Goal: Transaction & Acquisition: Obtain resource

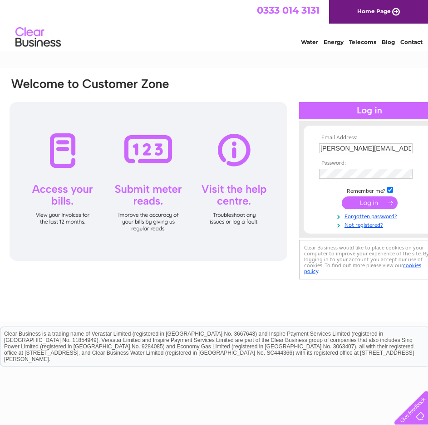
click at [372, 206] on input "submit" at bounding box center [370, 202] width 56 height 13
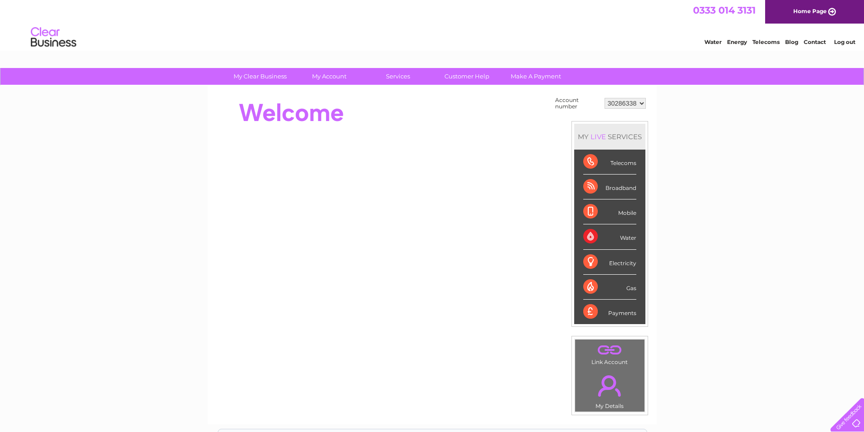
click at [427, 101] on select "30286338" at bounding box center [625, 103] width 41 height 11
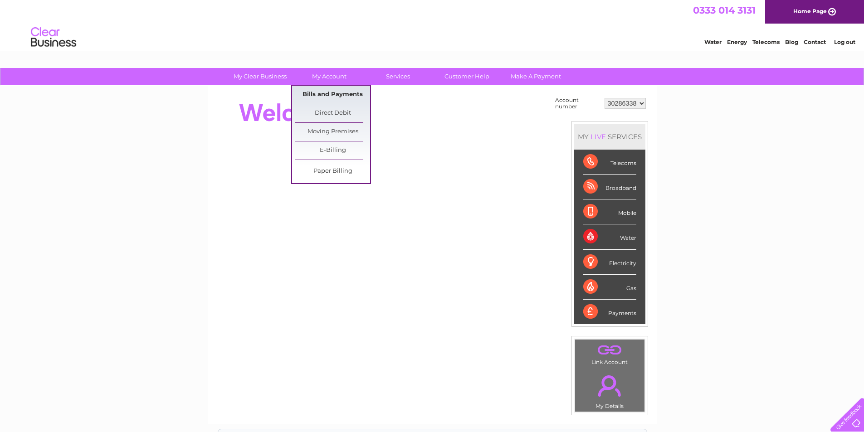
click at [337, 94] on link "Bills and Payments" at bounding box center [332, 95] width 75 height 18
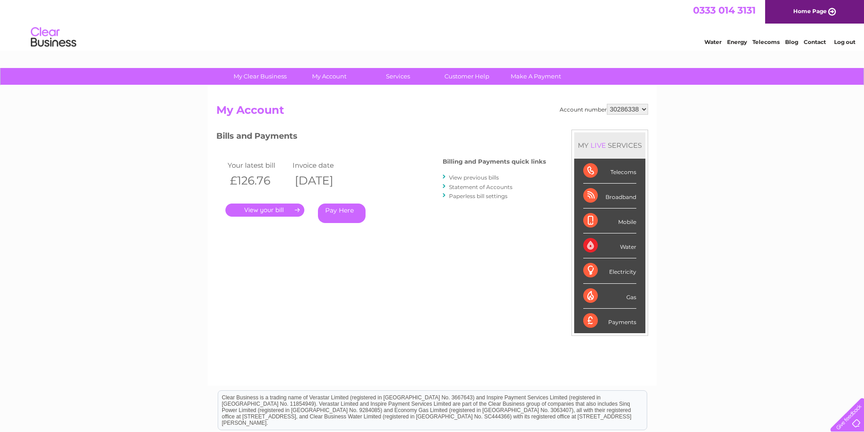
click at [291, 206] on link "." at bounding box center [264, 210] width 79 height 13
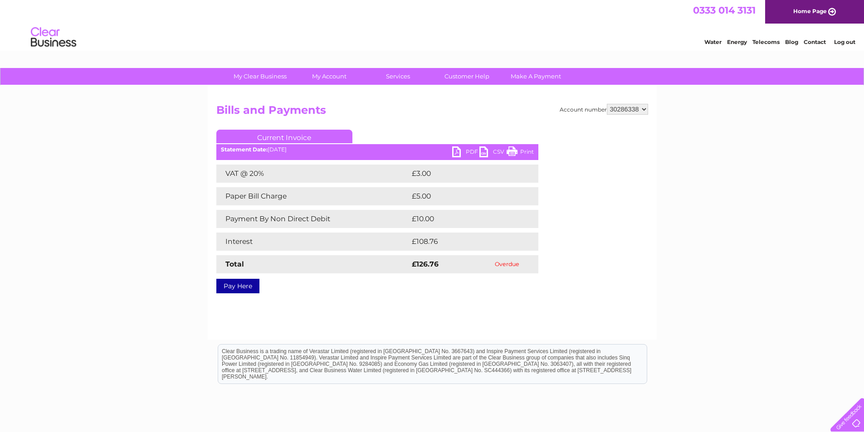
click at [460, 149] on link "PDF" at bounding box center [465, 153] width 27 height 13
click at [850, 42] on link "Log out" at bounding box center [844, 42] width 21 height 7
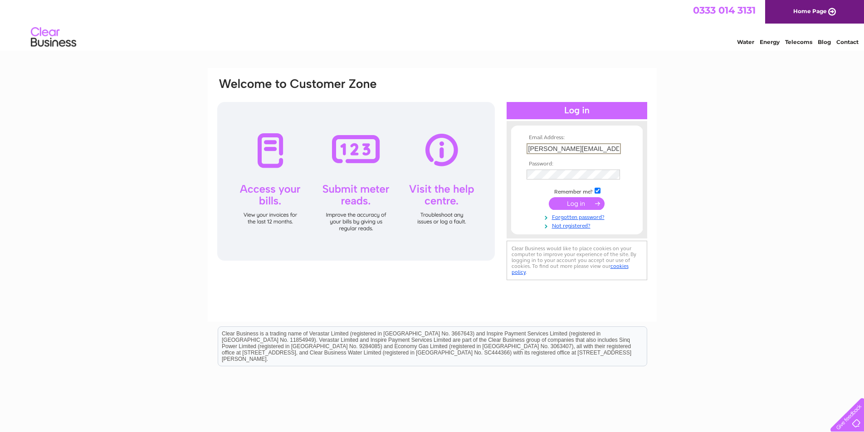
click at [527, 143] on div at bounding box center [527, 143] width 0 height 0
type input "accounts@beatboxleisure.com"
click at [580, 204] on input "submit" at bounding box center [577, 203] width 56 height 13
click at [527, 143] on div at bounding box center [527, 143] width 0 height 0
type input "[EMAIL_ADDRESS][DOMAIN_NAME]"
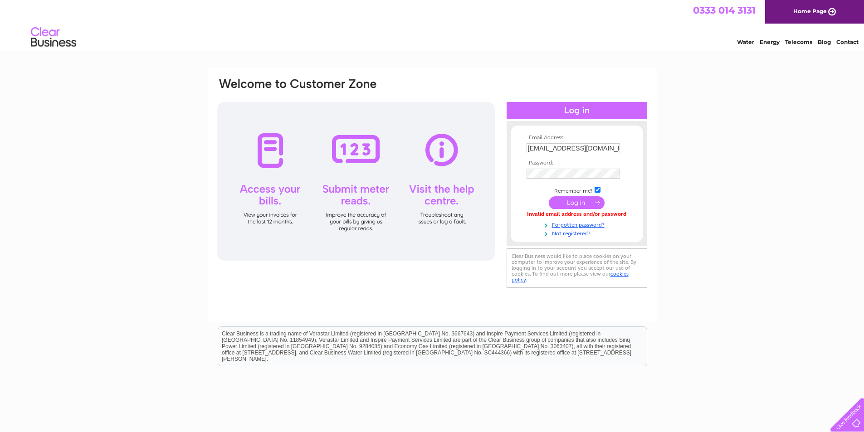
click at [588, 199] on input "submit" at bounding box center [577, 202] width 56 height 13
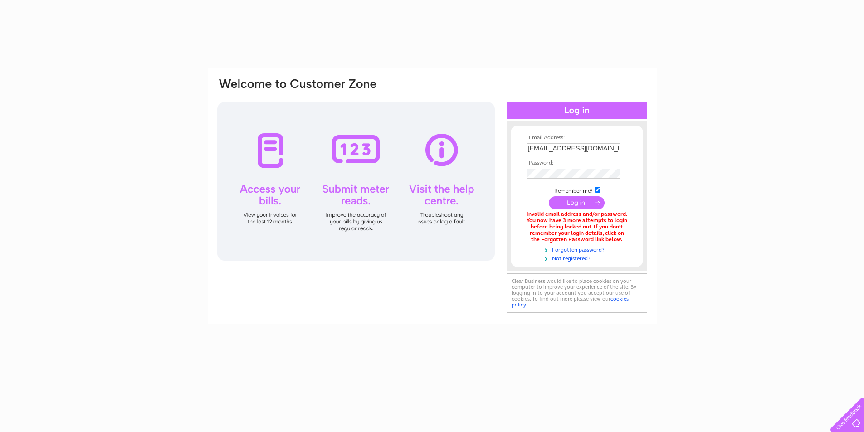
type input "[PERSON_NAME][EMAIL_ADDRESS][DOMAIN_NAME]"
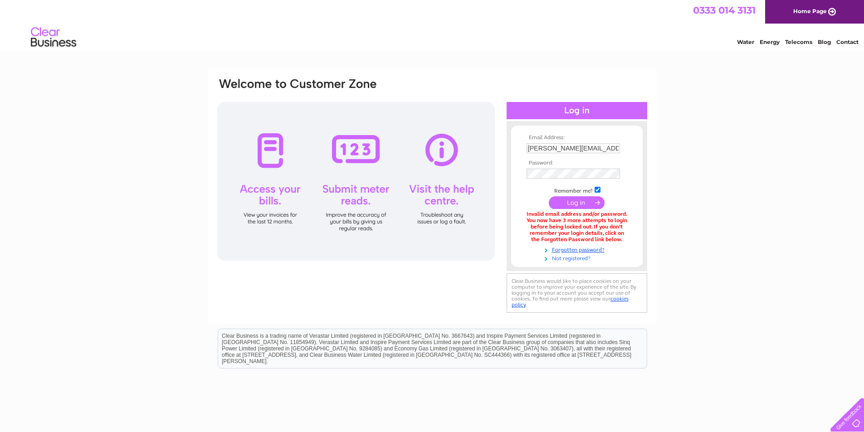
click at [579, 260] on link "Not registered?" at bounding box center [578, 258] width 103 height 9
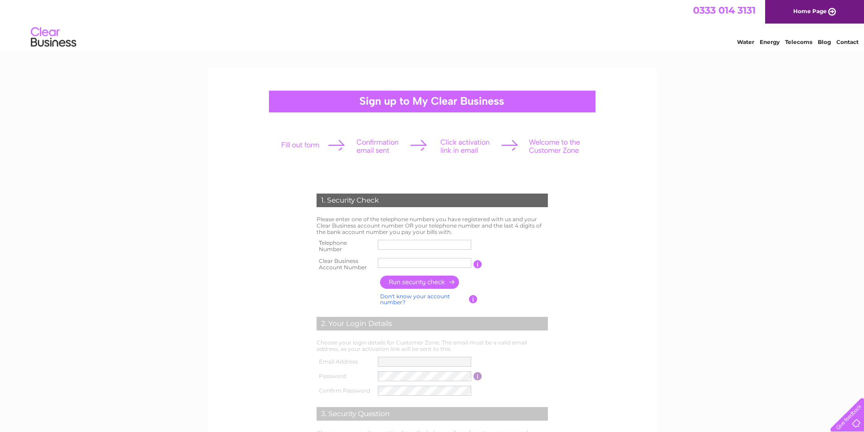
click at [431, 245] on input "text" at bounding box center [424, 245] width 93 height 10
type input "07785230666"
click at [401, 257] on td at bounding box center [425, 264] width 98 height 18
click at [475, 266] on input "button" at bounding box center [478, 264] width 9 height 8
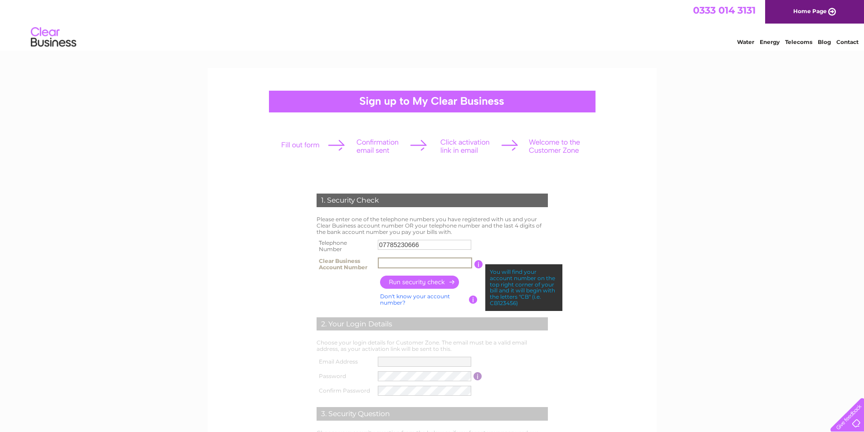
click at [391, 262] on input "text" at bounding box center [425, 263] width 94 height 11
type input "30271284"
click at [426, 288] on input "button" at bounding box center [420, 282] width 80 height 13
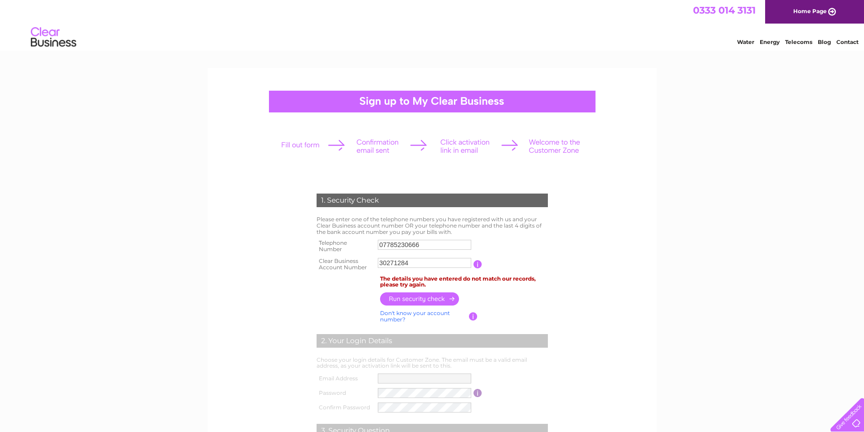
click at [426, 247] on input "07785230666" at bounding box center [424, 245] width 93 height 10
click at [426, 247] on input "07785230666" at bounding box center [425, 245] width 94 height 11
